Goal: Use online tool/utility

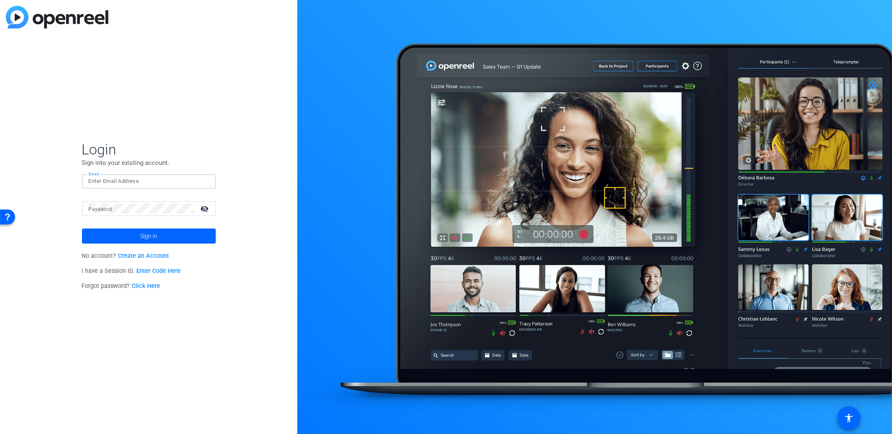
click at [104, 182] on input "Email" at bounding box center [149, 181] width 120 height 10
click at [104, 181] on input "Email" at bounding box center [149, 181] width 120 height 10
type input "[EMAIL_ADDRESS][DOMAIN_NAME]"
click at [166, 232] on span at bounding box center [149, 236] width 134 height 20
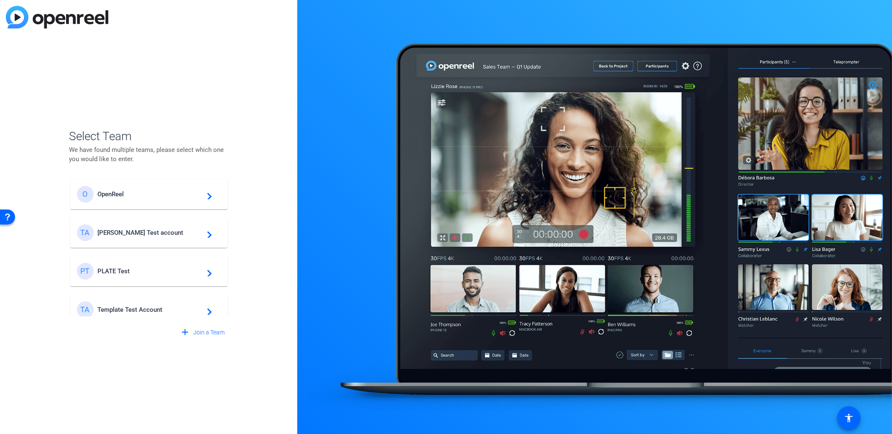
click at [118, 312] on span "Template Test Account" at bounding box center [150, 310] width 105 height 8
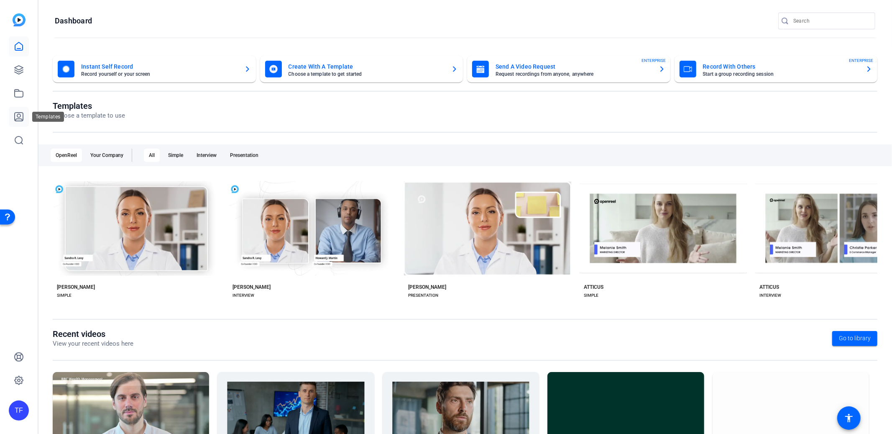
click at [13, 116] on link at bounding box center [19, 117] width 20 height 20
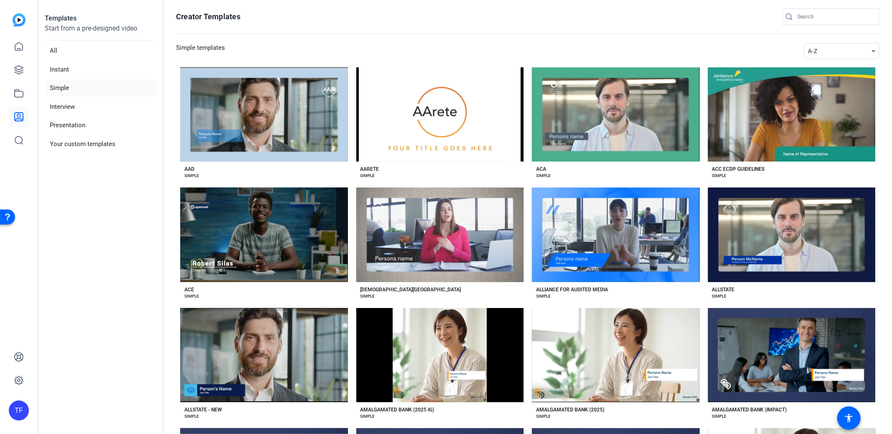
click at [825, 53] on div "A-Z" at bounding box center [840, 51] width 64 height 10
drag, startPoint x: 17, startPoint y: 113, endPoint x: 20, endPoint y: 92, distance: 21.1
click at [17, 113] on div at bounding box center [446, 217] width 892 height 434
click at [19, 80] on div at bounding box center [19, 93] width 20 height 114
click at [20, 64] on link at bounding box center [19, 70] width 20 height 20
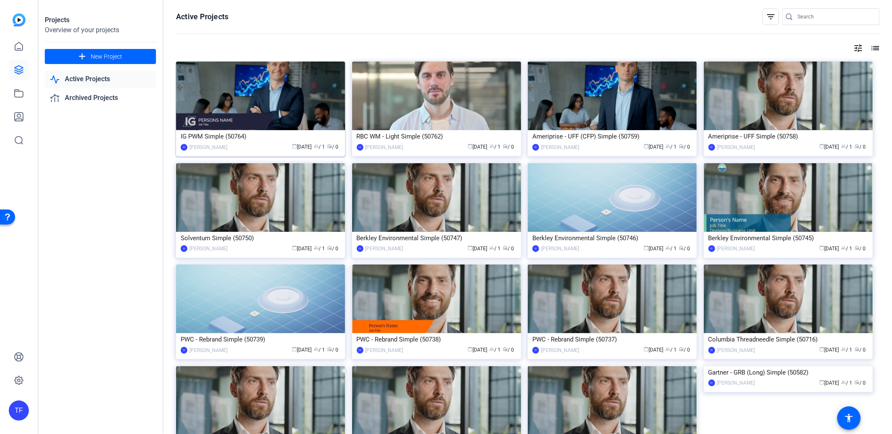
click at [272, 121] on img at bounding box center [260, 95] width 169 height 69
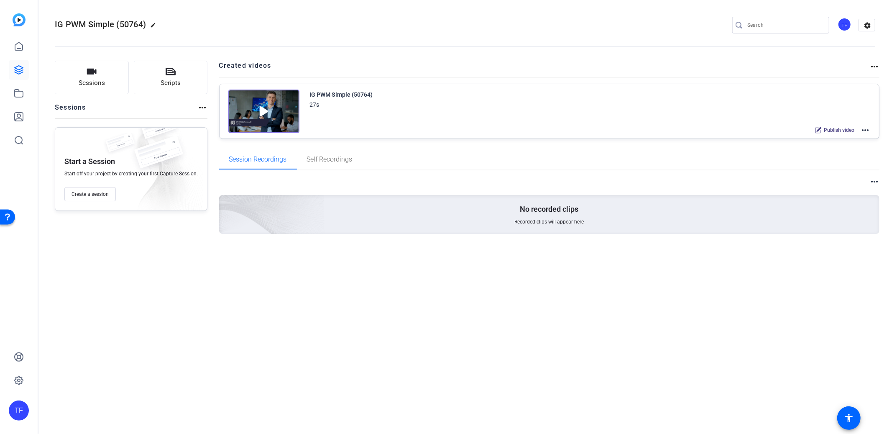
click at [871, 128] on div "IG PWM Simple (50764) 27s Publish video more_horiz" at bounding box center [550, 111] width 660 height 54
click at [867, 131] on mat-icon "more_horiz" at bounding box center [865, 130] width 10 height 10
click at [838, 142] on span "Edit in Creator" at bounding box center [835, 140] width 58 height 10
